Goal: Transaction & Acquisition: Purchase product/service

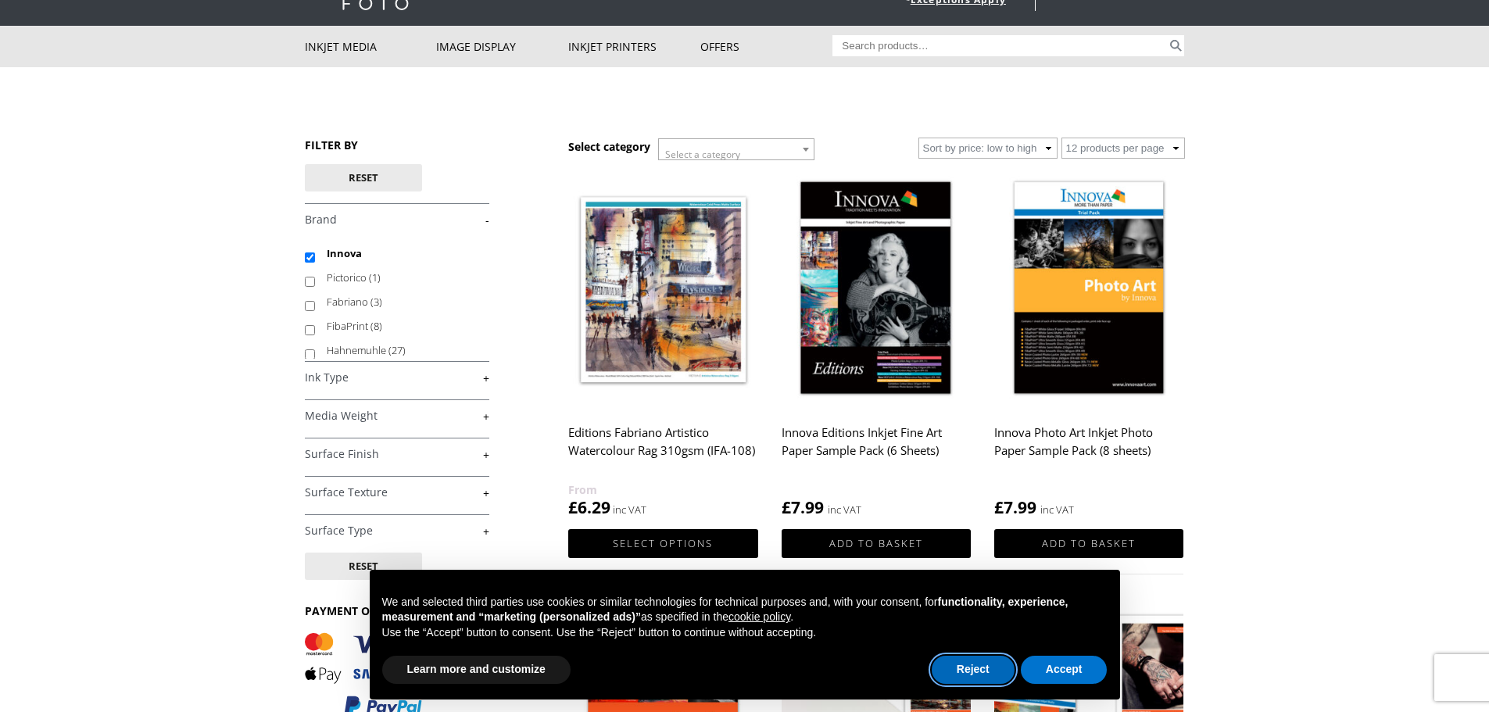
click at [964, 672] on button "Reject" at bounding box center [973, 670] width 83 height 28
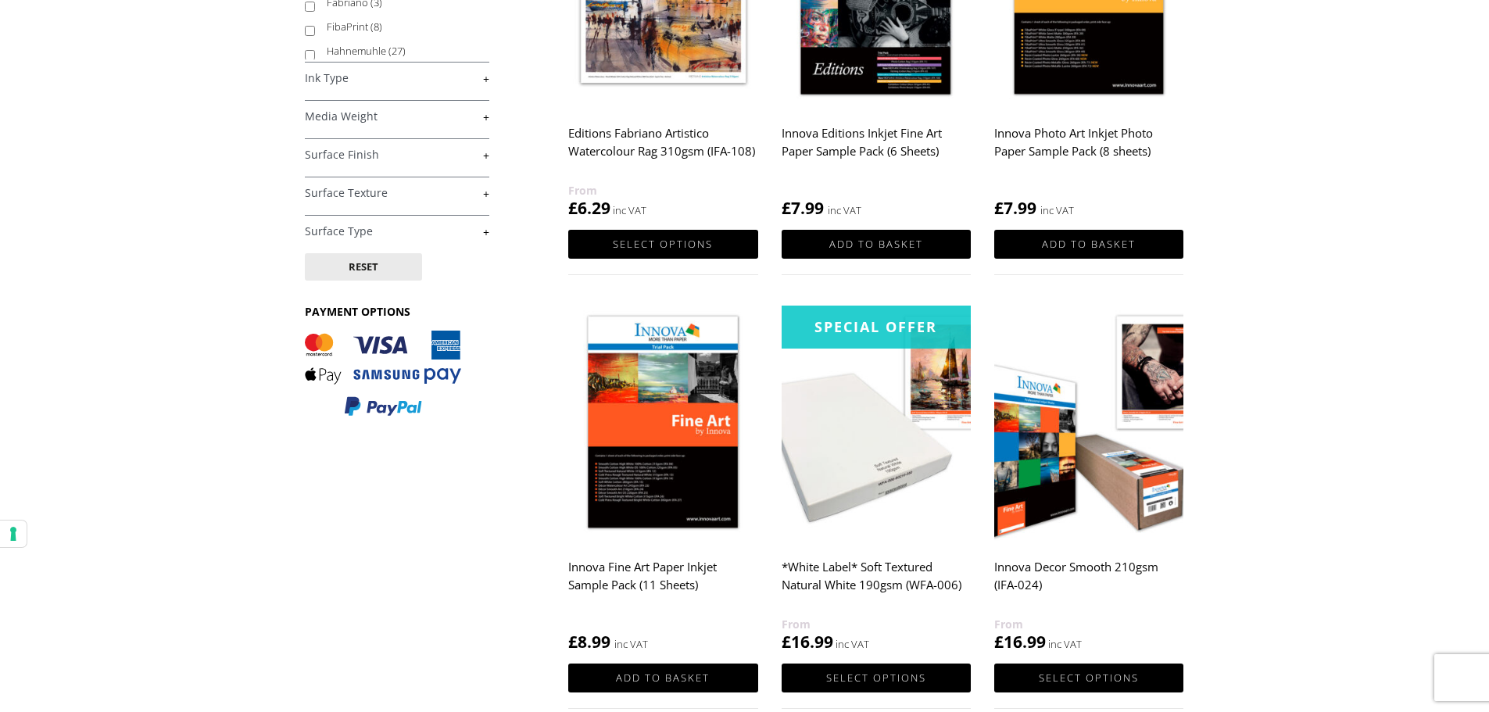
scroll to position [391, 0]
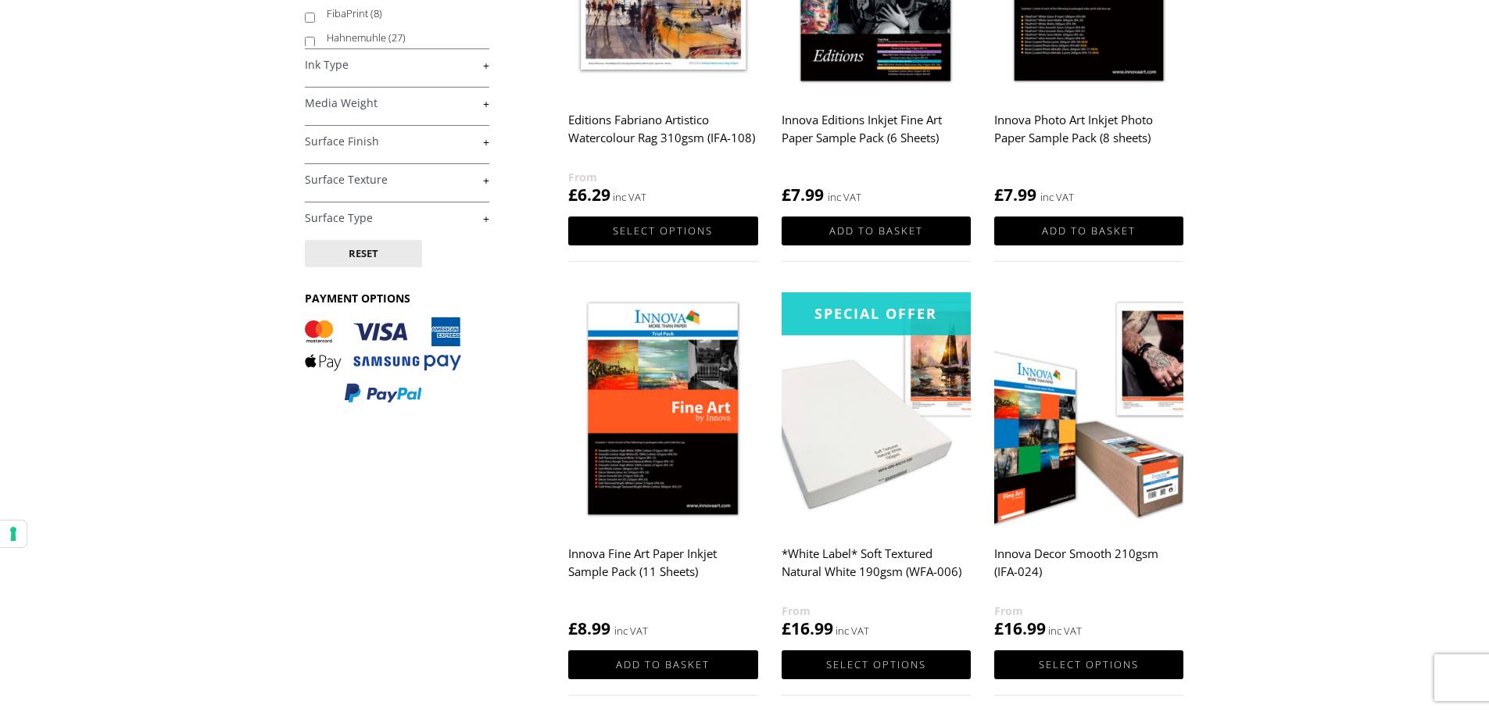
click at [668, 554] on h2 "Innova Fine Art Paper Inkjet Sample Pack (11 Sheets)" at bounding box center [662, 570] width 189 height 63
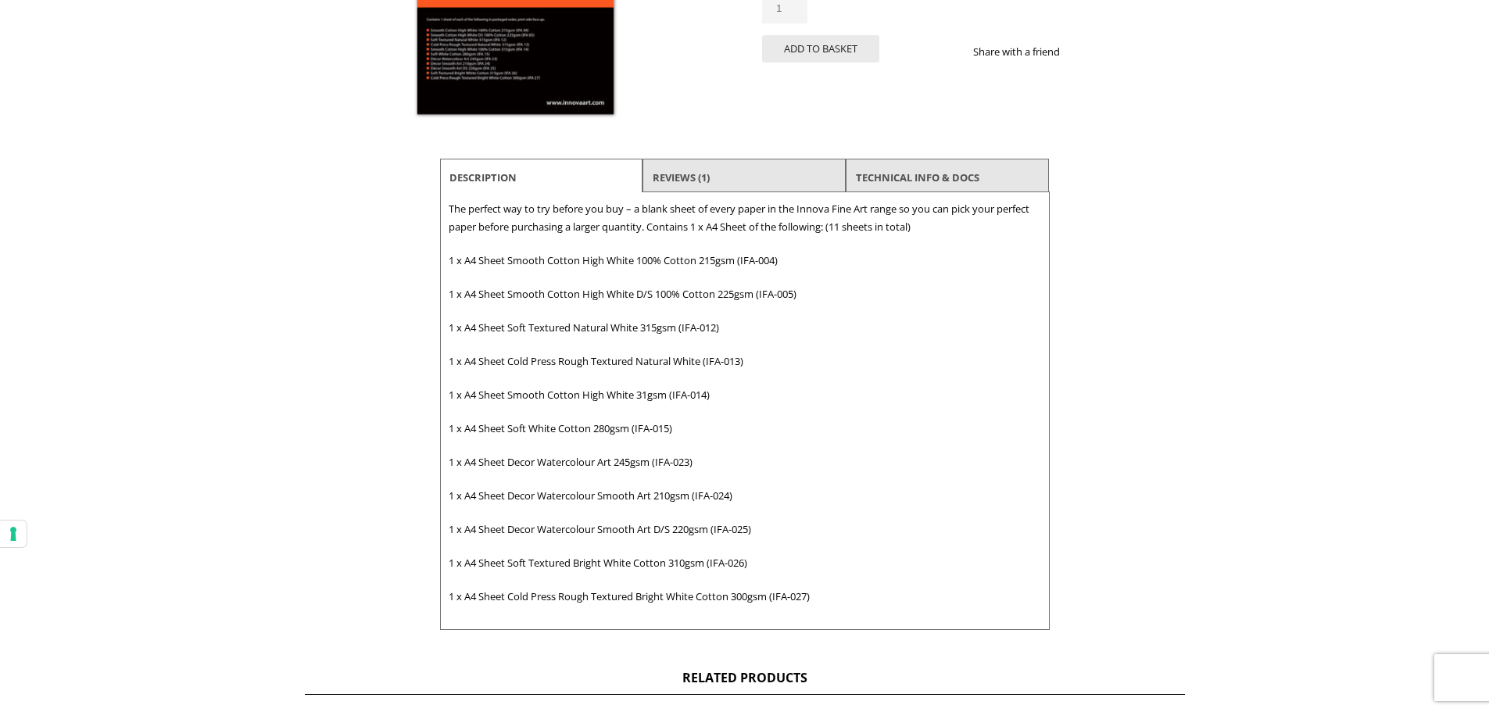
scroll to position [391, 0]
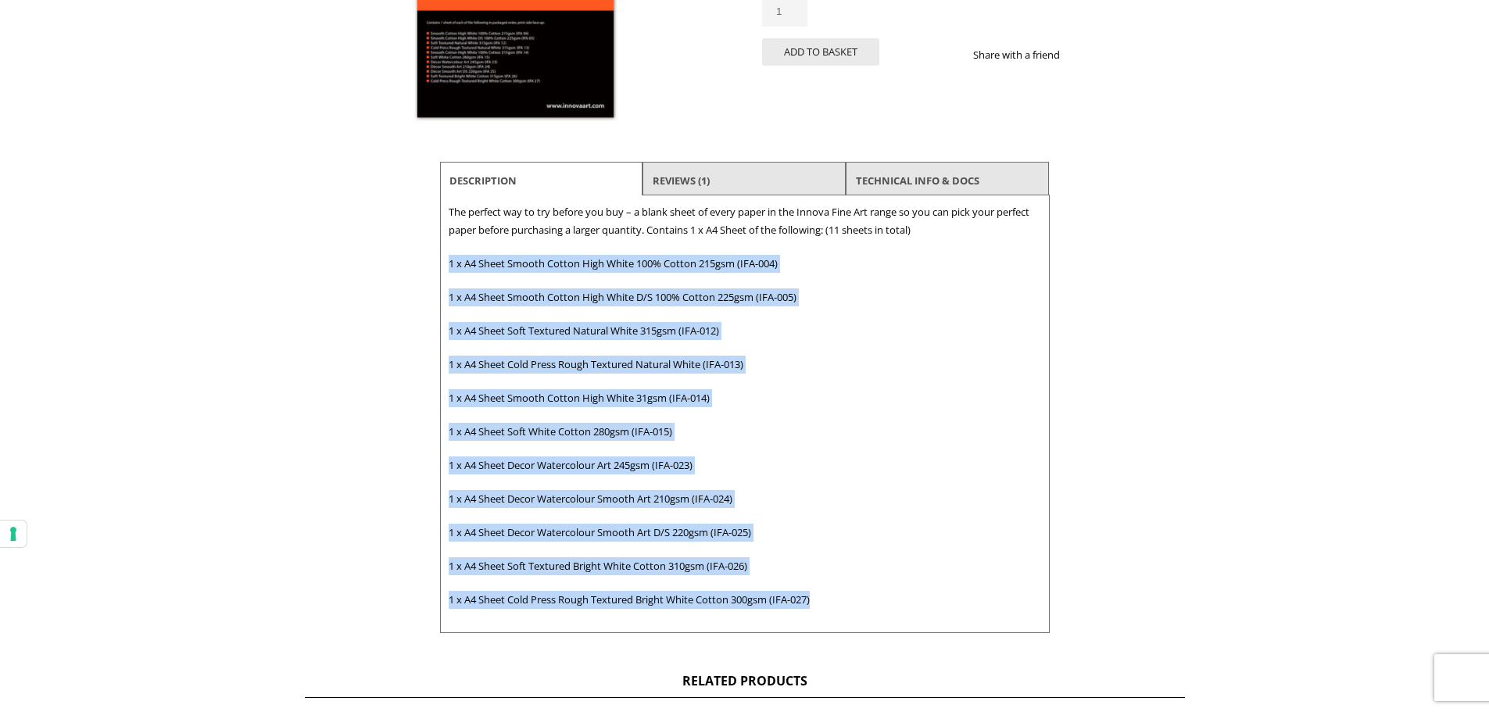
drag, startPoint x: 803, startPoint y: 600, endPoint x: 447, endPoint y: 263, distance: 489.8
click at [447, 263] on div "Description The perfect way to try before you buy – a blank sheet of every pape…" at bounding box center [745, 414] width 610 height 438
copy div "1 x A4 Sheet Smooth Cotton High White 100% Cotton 215gsm (IFA-004) 1 x A4 Sheet…"
